Goal: Book appointment/travel/reservation

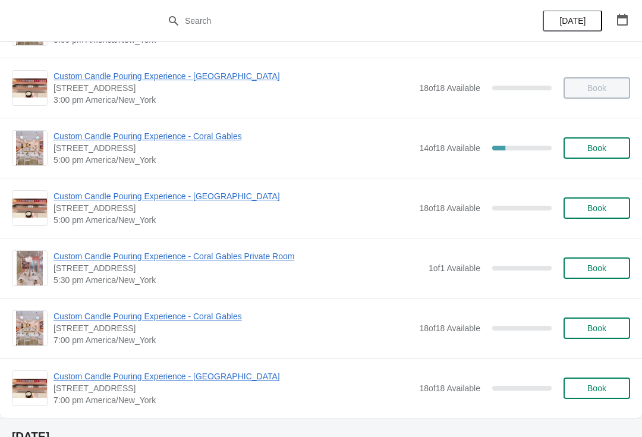
scroll to position [473, 0]
click at [157, 133] on span "Custom Candle Pouring Experience - Coral Gables" at bounding box center [234, 136] width 360 height 12
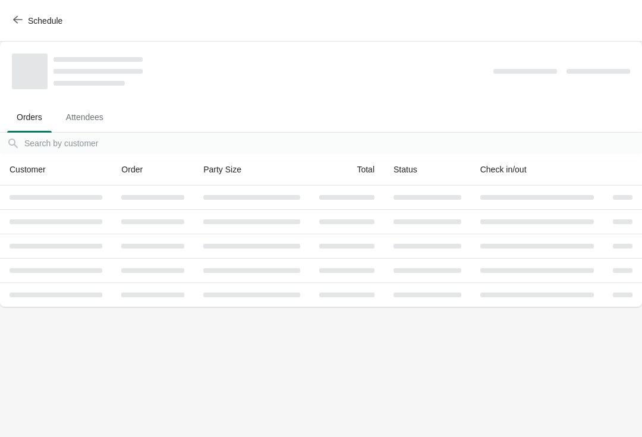
scroll to position [0, 0]
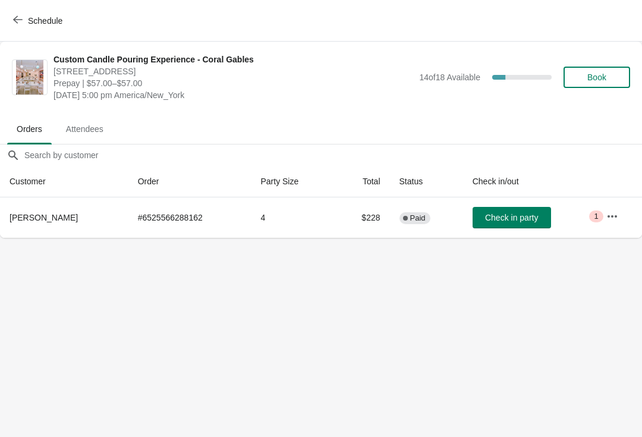
click at [29, 21] on span "Schedule" at bounding box center [45, 21] width 34 height 10
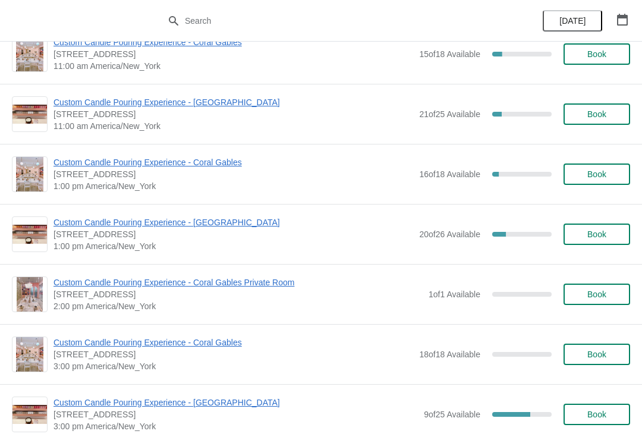
scroll to position [3715, 0]
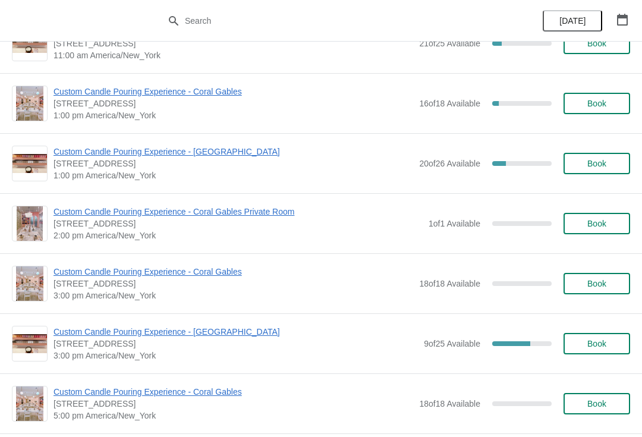
click at [614, 9] on button "button" at bounding box center [622, 19] width 21 height 21
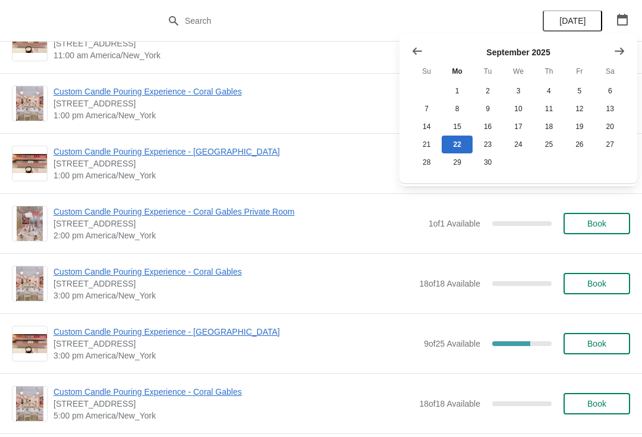
click at [619, 37] on div "September 2025 Su Mo Tu We Th Fr Sa 1 2 3 4 5 6 7 8 9 10 11 12 13 14 15 16 17 1…" at bounding box center [514, 104] width 224 height 136
click at [617, 53] on icon "Show next month, October 2025" at bounding box center [620, 51] width 12 height 12
click at [608, 91] on button "4" at bounding box center [610, 91] width 30 height 18
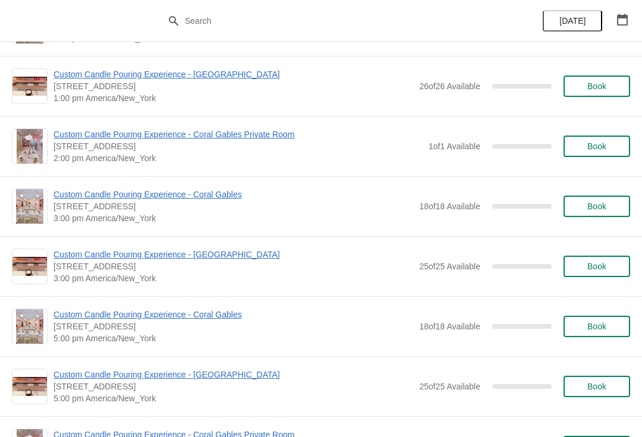
scroll to position [296, 0]
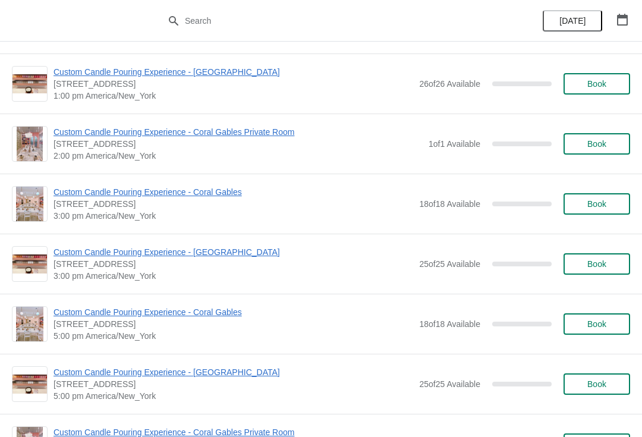
click at [105, 137] on span "Custom Candle Pouring Experience - Coral Gables Private Room" at bounding box center [238, 132] width 369 height 12
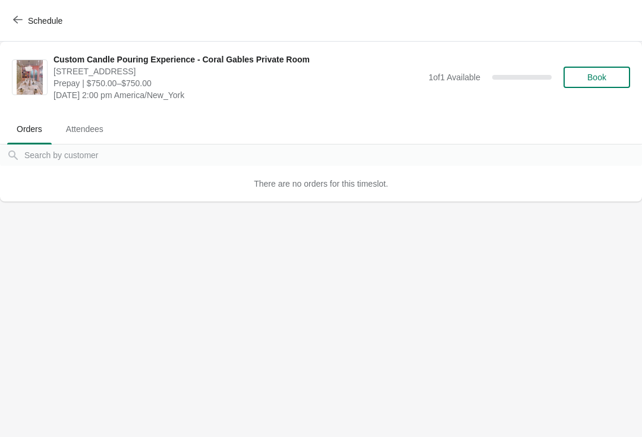
click at [598, 79] on span "Book" at bounding box center [597, 78] width 19 height 10
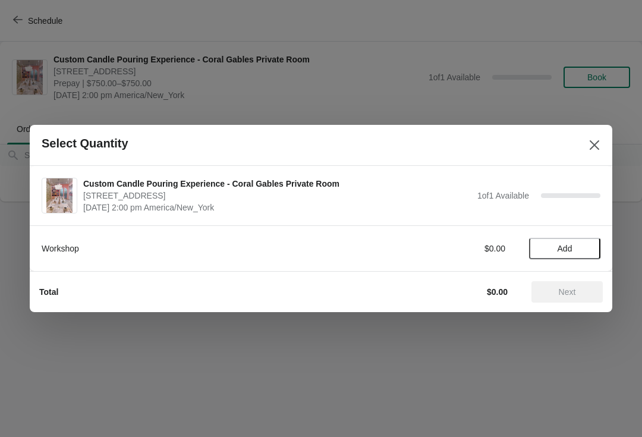
click at [36, 29] on div at bounding box center [321, 218] width 642 height 437
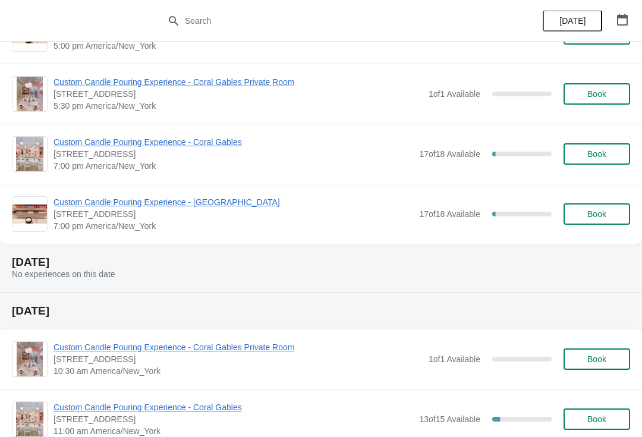
scroll to position [673, 0]
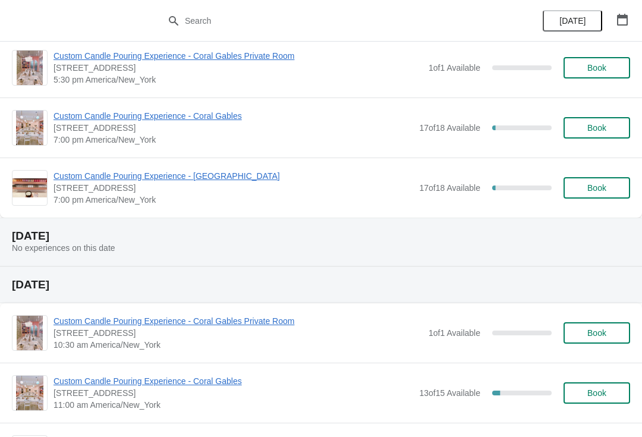
click at [164, 121] on span "Custom Candle Pouring Experience - Coral Gables" at bounding box center [234, 116] width 360 height 12
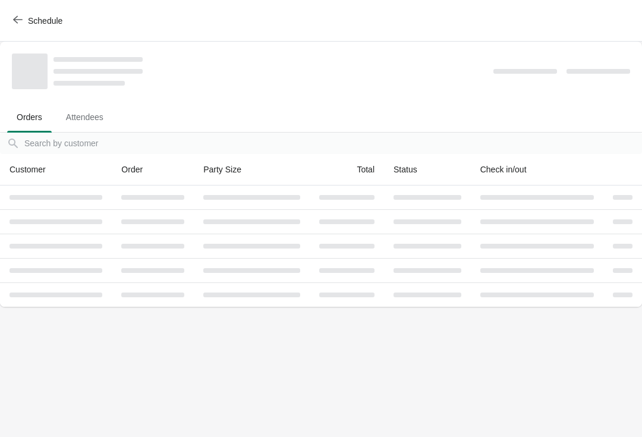
scroll to position [0, 0]
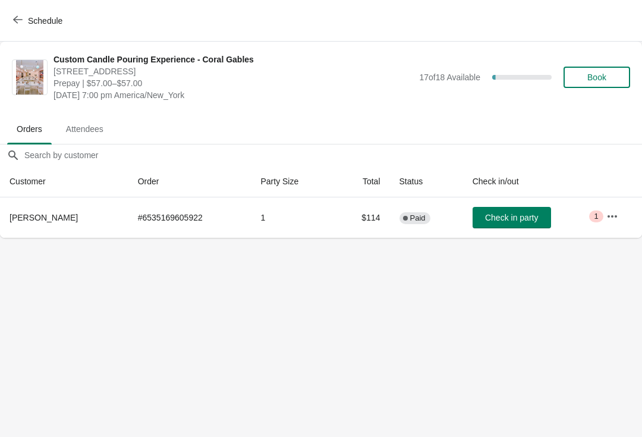
click at [12, 28] on button "Schedule" at bounding box center [39, 20] width 66 height 21
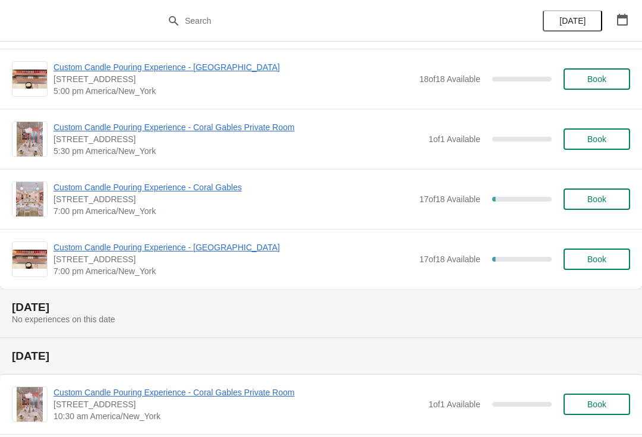
scroll to position [650, 0]
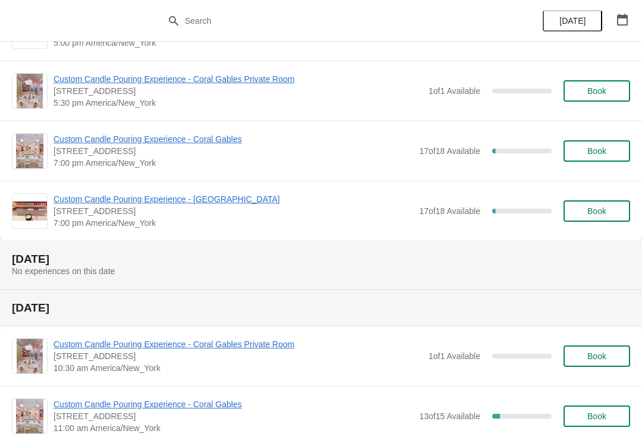
click at [98, 204] on span "Custom Candle Pouring Experience - [GEOGRAPHIC_DATA]" at bounding box center [234, 199] width 360 height 12
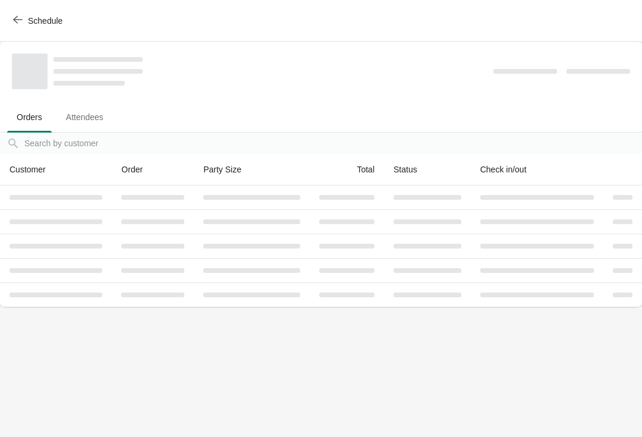
scroll to position [0, 0]
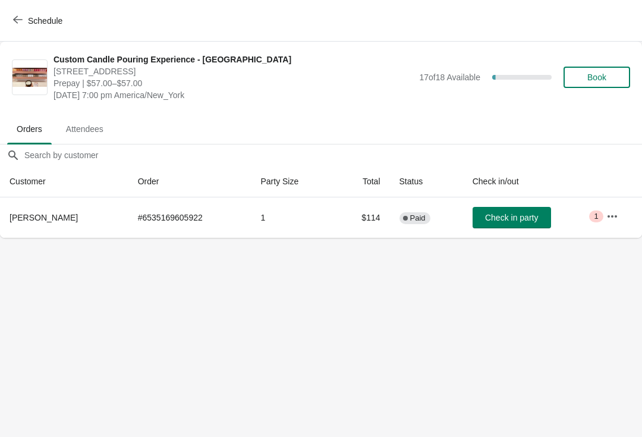
click at [619, 224] on button "button" at bounding box center [612, 216] width 21 height 21
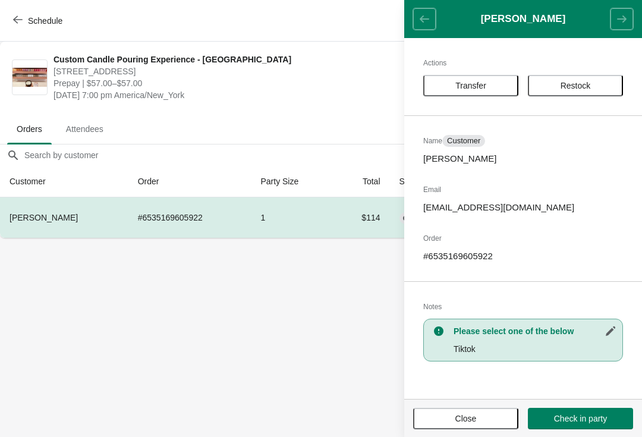
click at [447, 89] on span "Transfer" at bounding box center [471, 86] width 74 height 10
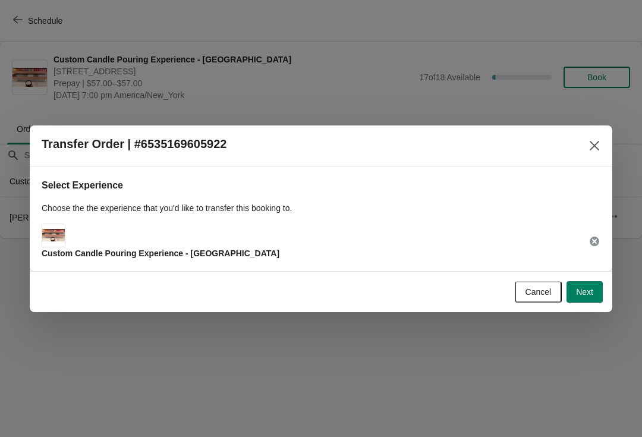
click at [595, 284] on button "Next" at bounding box center [585, 291] width 36 height 21
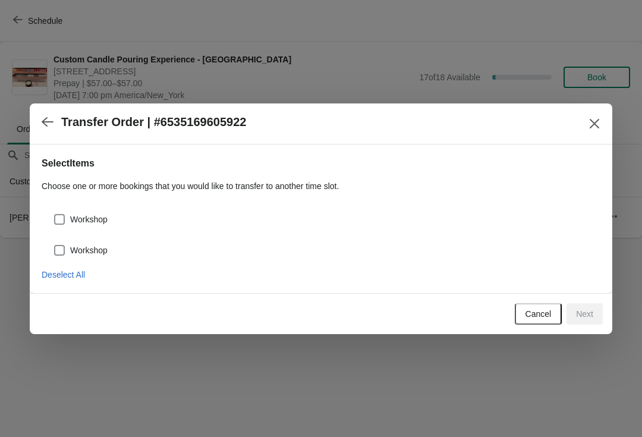
click at [72, 212] on label "Workshop" at bounding box center [81, 219] width 54 height 17
click at [55, 214] on input "Workshop" at bounding box center [54, 214] width 1 height 1
checkbox input "true"
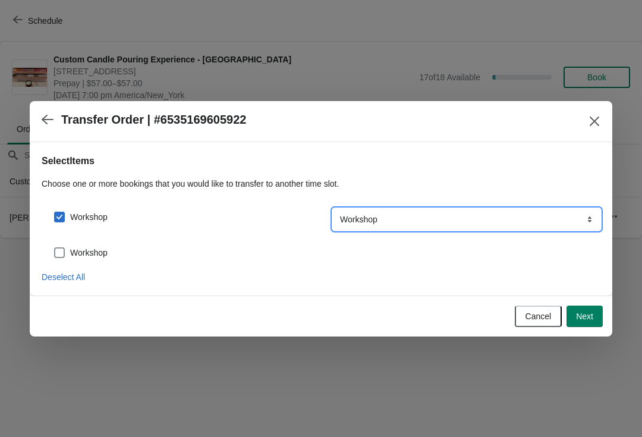
click at [379, 219] on select "Workshop" at bounding box center [467, 219] width 268 height 21
click at [590, 310] on button "Next" at bounding box center [585, 316] width 36 height 21
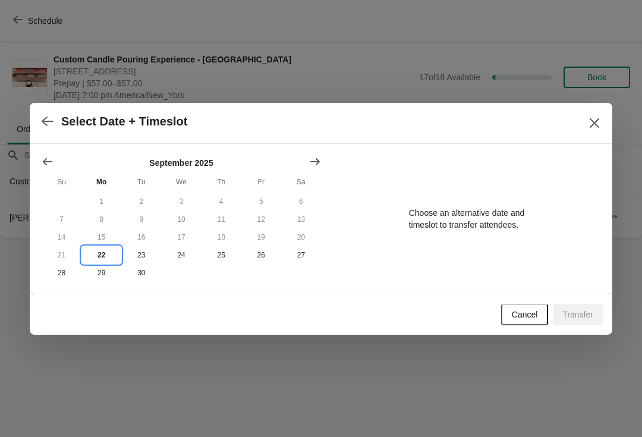
click at [103, 252] on button "22" at bounding box center [101, 255] width 40 height 18
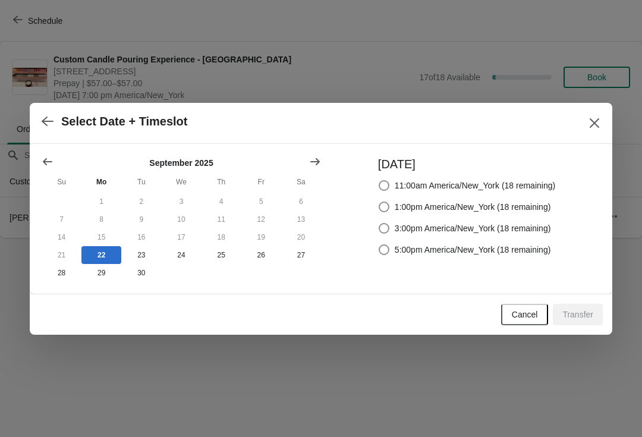
click at [571, 117] on span "Select Date + Timeslot" at bounding box center [307, 122] width 531 height 14
click at [49, 115] on icon "button" at bounding box center [48, 121] width 12 height 12
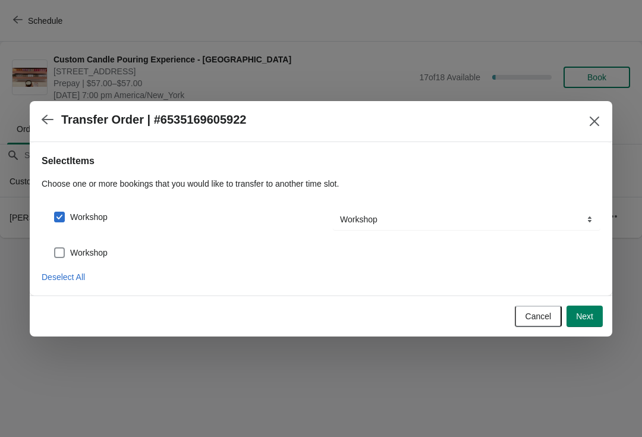
click at [49, 128] on button "button" at bounding box center [47, 119] width 21 height 23
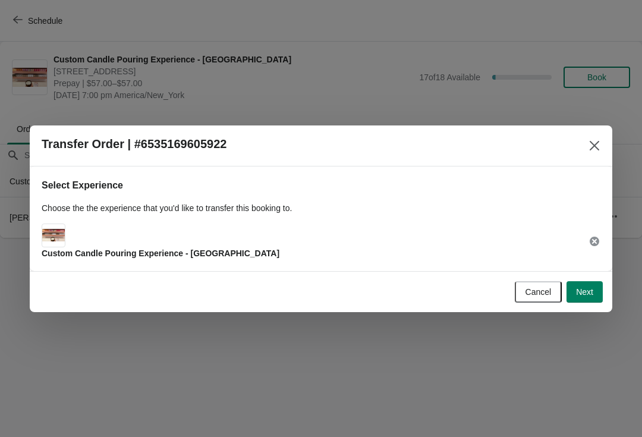
click at [329, 253] on div "Custom Candle Pouring Experience - [GEOGRAPHIC_DATA]" at bounding box center [321, 242] width 559 height 36
click at [143, 269] on div "Select Experience Choose the the experience that you'd like to transfer this bo…" at bounding box center [321, 219] width 583 height 105
click at [64, 234] on img at bounding box center [53, 235] width 23 height 12
click at [590, 246] on icon at bounding box center [595, 242] width 12 height 12
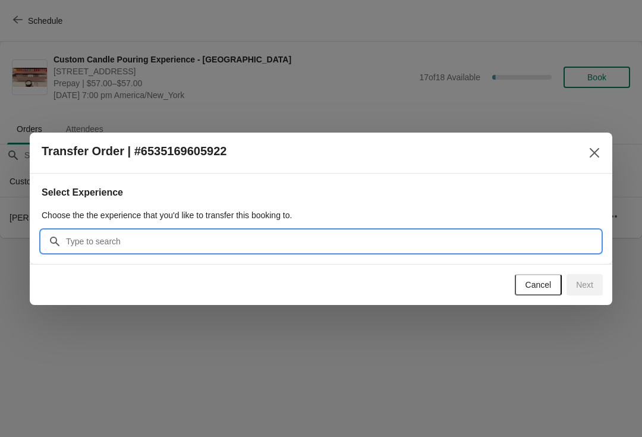
click at [202, 251] on input "Search" at bounding box center [332, 241] width 535 height 21
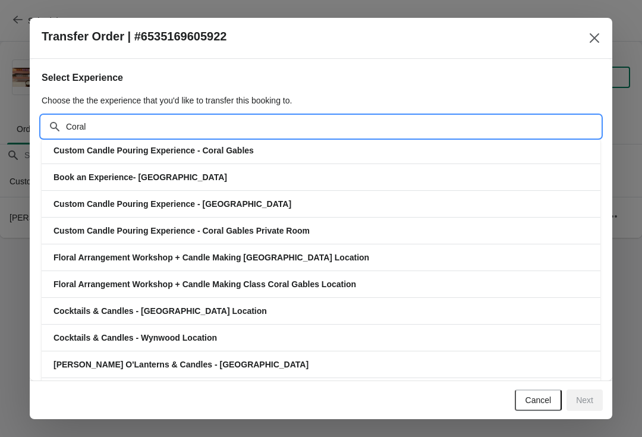
type input "Coral g"
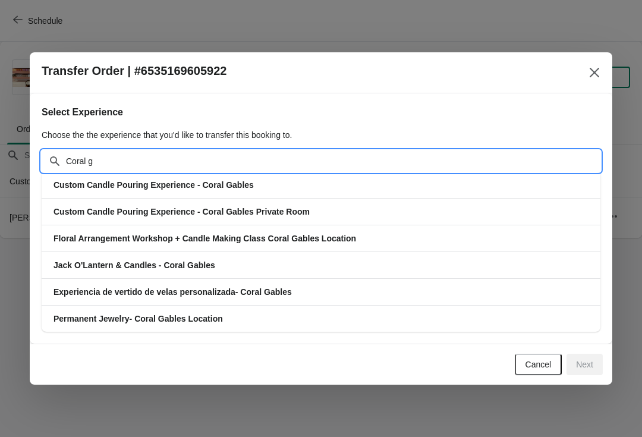
click at [290, 189] on h3 "Custom Candle Pouring Experience - Coral Gables" at bounding box center [321, 185] width 535 height 12
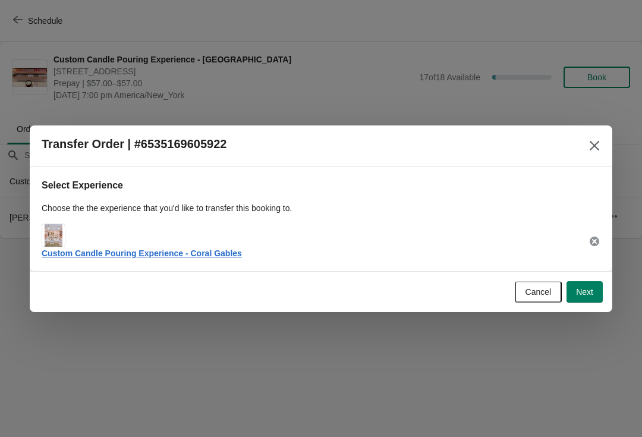
click at [584, 291] on span "Next" at bounding box center [584, 292] width 17 height 10
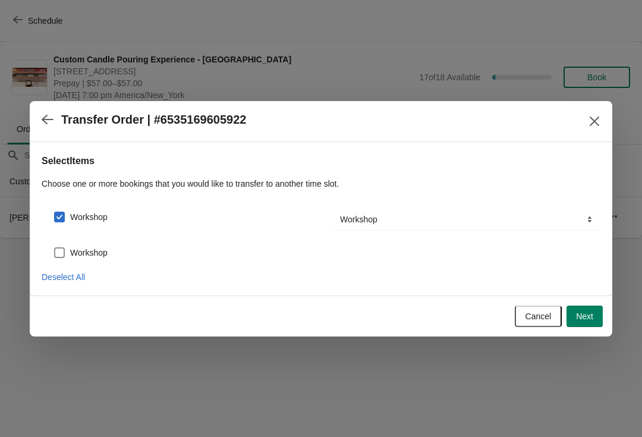
click at [581, 312] on span "Next" at bounding box center [584, 317] width 17 height 10
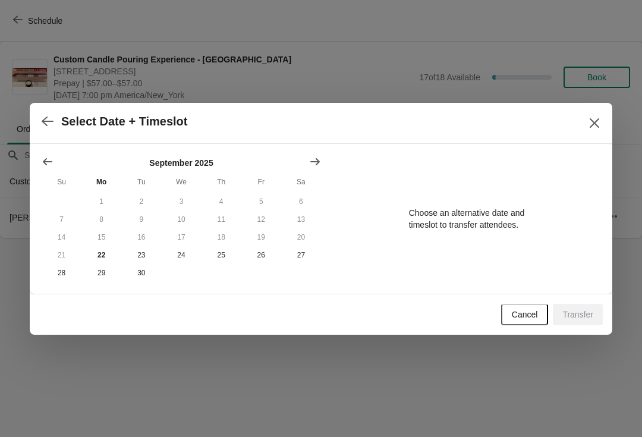
click at [106, 244] on button "15" at bounding box center [101, 237] width 40 height 18
click at [102, 252] on button "22" at bounding box center [101, 255] width 40 height 18
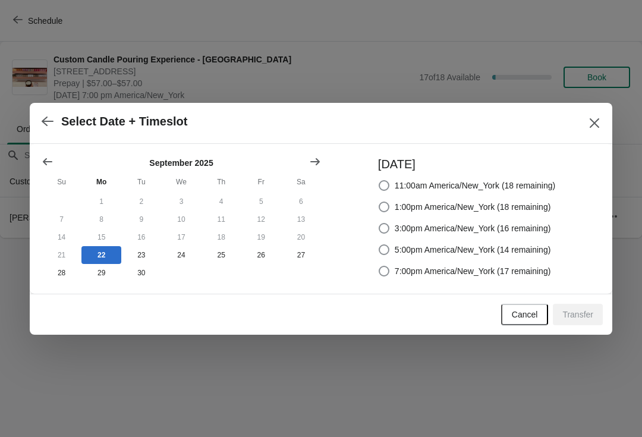
click at [431, 267] on span "7:00pm America/New_York (17 remaining)" at bounding box center [473, 271] width 156 height 12
click at [379, 266] on input "7:00pm America/New_York (17 remaining)" at bounding box center [379, 266] width 1 height 1
radio input "true"
click at [579, 310] on span "Transfer" at bounding box center [578, 315] width 31 height 10
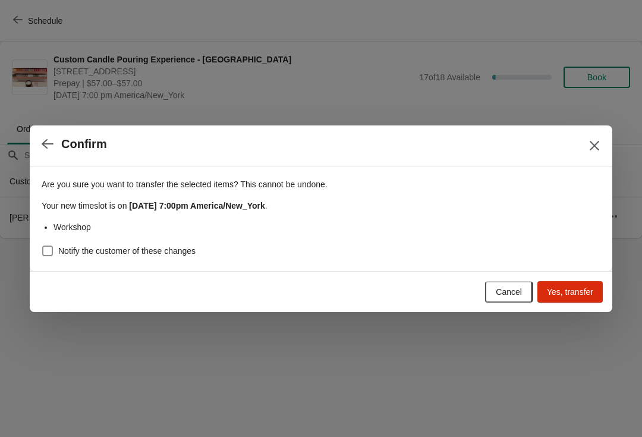
click at [572, 287] on span "Yes, transfer" at bounding box center [570, 292] width 46 height 10
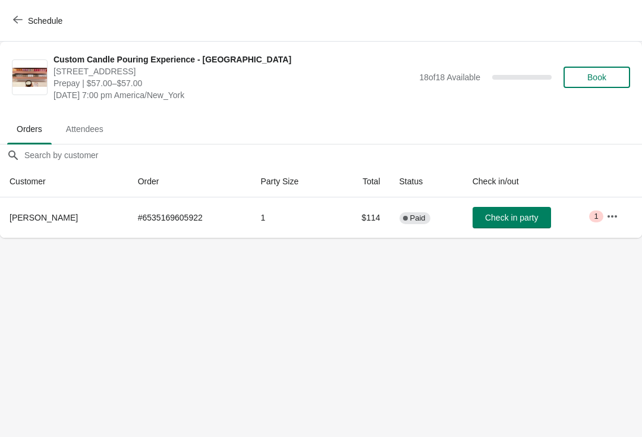
click at [24, 19] on span "Schedule" at bounding box center [38, 20] width 47 height 11
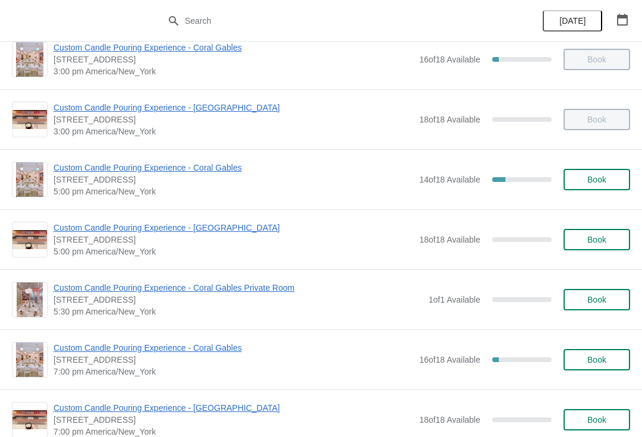
scroll to position [440, 0]
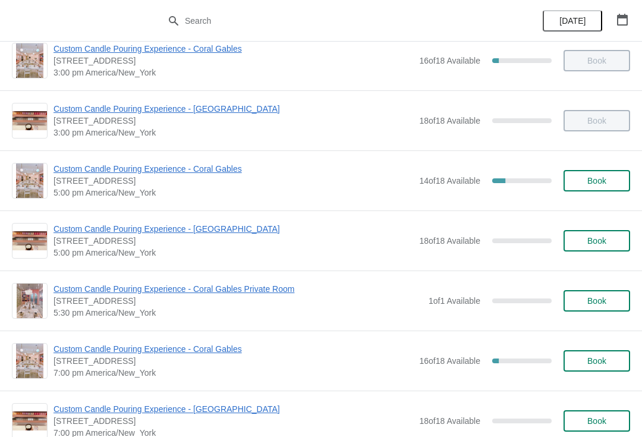
click at [73, 167] on span "Custom Candle Pouring Experience - Coral Gables" at bounding box center [234, 169] width 360 height 12
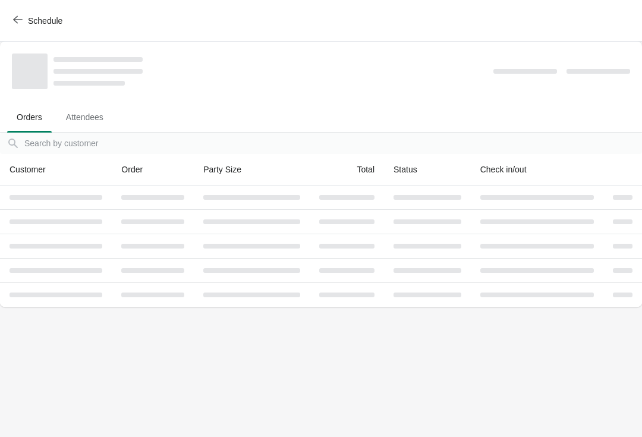
scroll to position [0, 0]
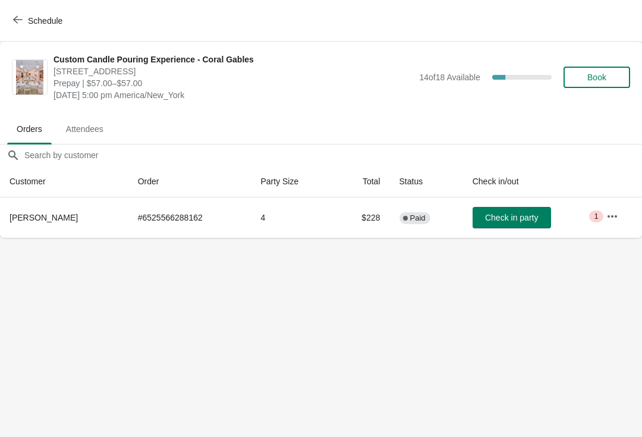
click at [512, 213] on span "Check in party" at bounding box center [511, 218] width 53 height 10
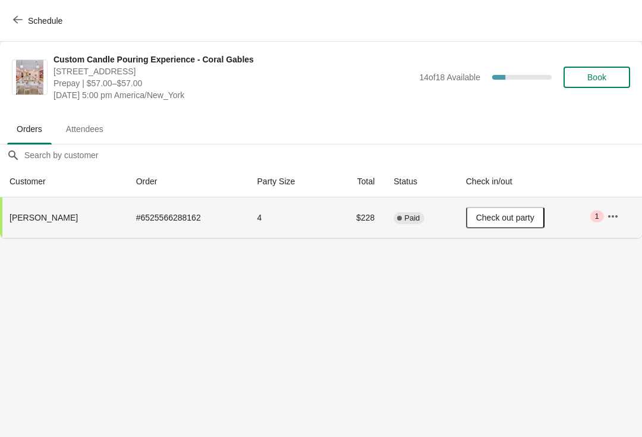
click at [30, 14] on button "Schedule" at bounding box center [39, 20] width 66 height 21
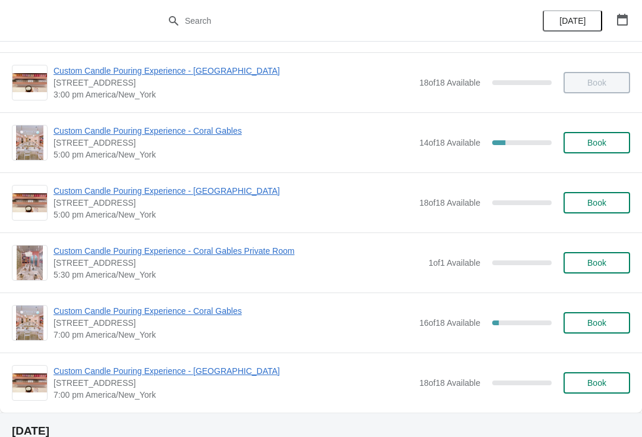
scroll to position [510, 0]
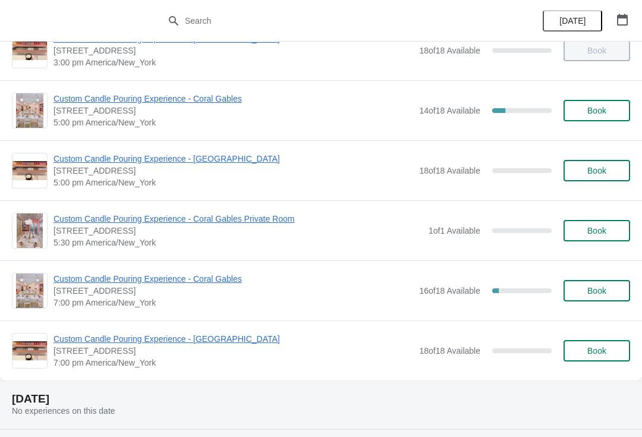
click at [212, 280] on span "Custom Candle Pouring Experience - Coral Gables" at bounding box center [234, 279] width 360 height 12
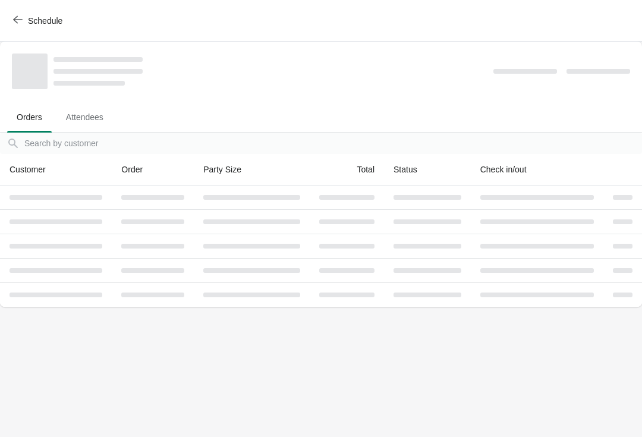
scroll to position [0, 0]
